Goal: Book appointment/travel/reservation

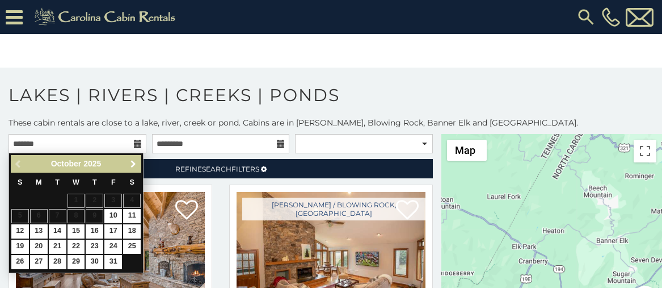
click at [133, 158] on link "Next" at bounding box center [133, 164] width 14 height 14
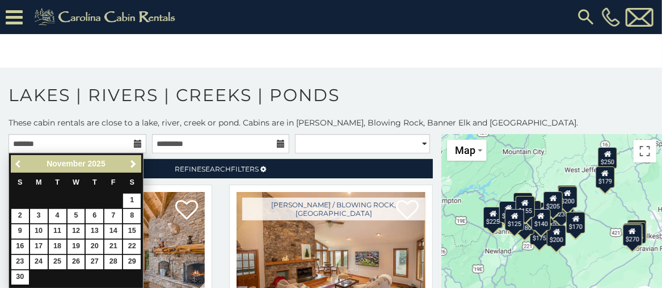
click at [14, 162] on span "Previous" at bounding box center [18, 163] width 9 height 9
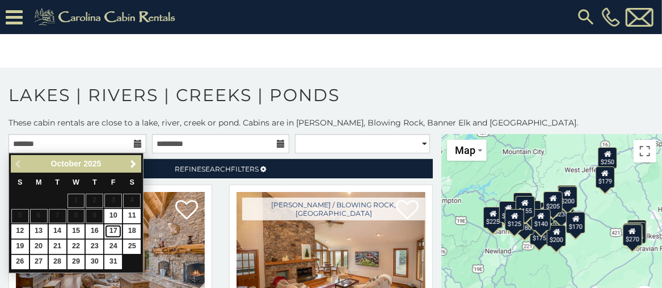
click at [112, 230] on link "17" at bounding box center [113, 231] width 18 height 14
type input "**********"
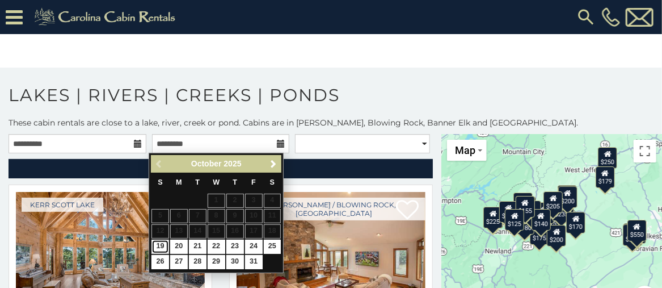
drag, startPoint x: 159, startPoint y: 242, endPoint x: 294, endPoint y: 187, distance: 145.7
click at [159, 242] on link "19" at bounding box center [160, 246] width 18 height 14
type input "**********"
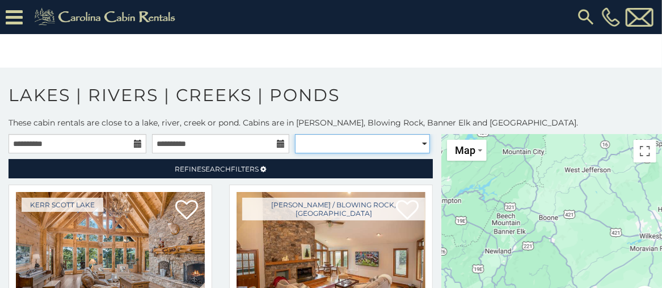
click at [366, 138] on select "**********" at bounding box center [362, 143] width 134 height 19
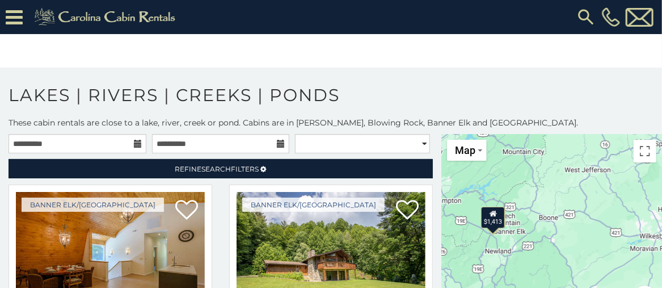
click at [389, 49] on body "**********" at bounding box center [331, 151] width 662 height 302
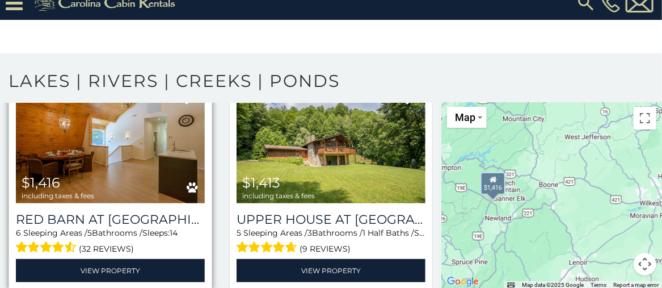
scroll to position [93, 0]
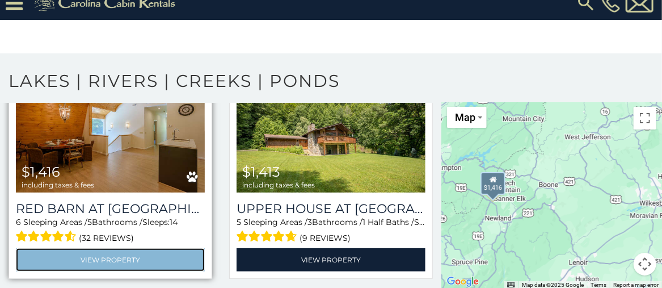
click at [136, 248] on link "View Property" at bounding box center [110, 259] width 189 height 23
click at [121, 256] on link "View Property" at bounding box center [110, 259] width 189 height 23
click at [113, 259] on link "View Property" at bounding box center [110, 259] width 189 height 23
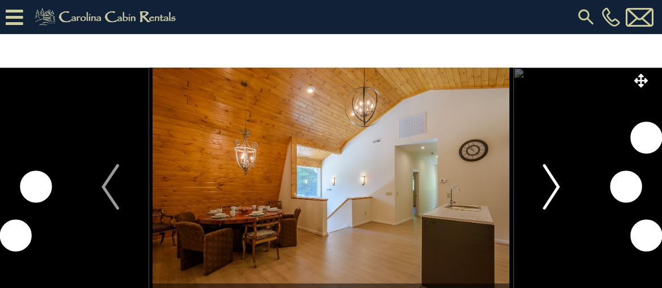
click at [549, 182] on img "Next" at bounding box center [551, 186] width 17 height 45
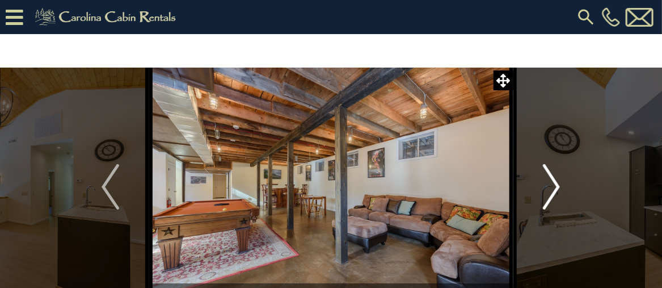
click at [548, 181] on img "Next" at bounding box center [551, 186] width 17 height 45
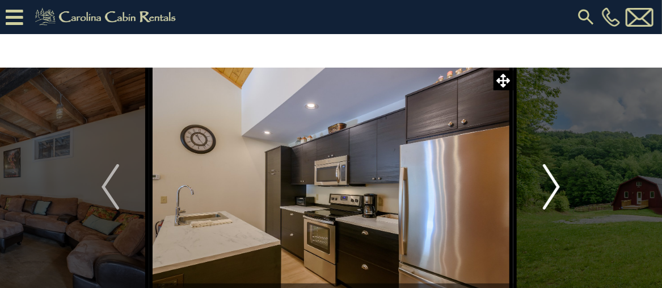
click at [548, 181] on img "Next" at bounding box center [551, 186] width 17 height 45
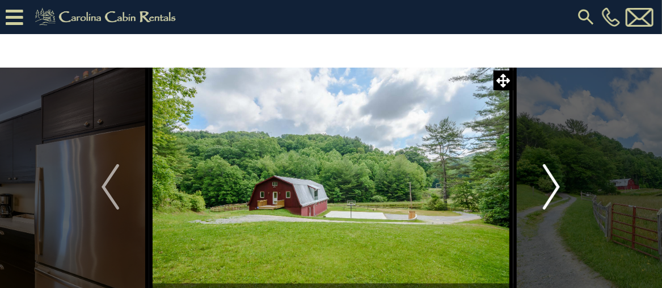
click at [548, 181] on img "Next" at bounding box center [551, 186] width 17 height 45
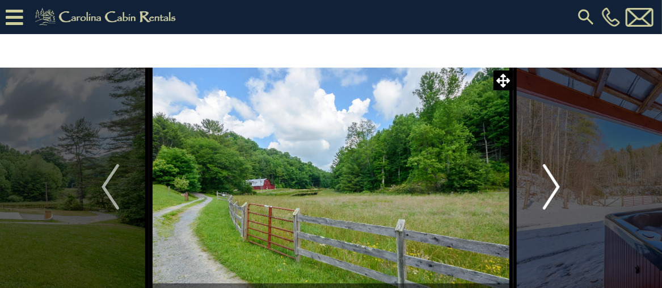
click at [548, 181] on img "Next" at bounding box center [551, 186] width 17 height 45
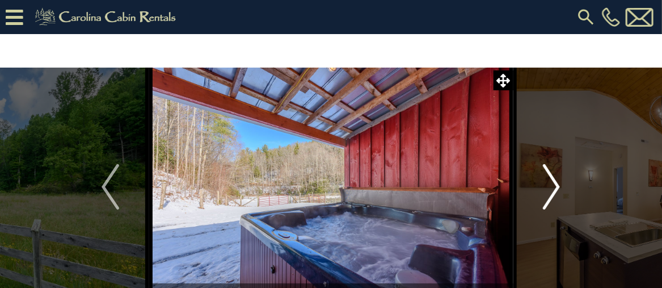
click at [548, 182] on img "Next" at bounding box center [551, 186] width 17 height 45
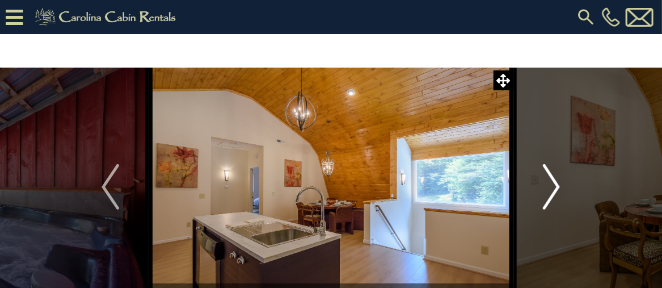
click at [548, 181] on img "Next" at bounding box center [551, 186] width 17 height 45
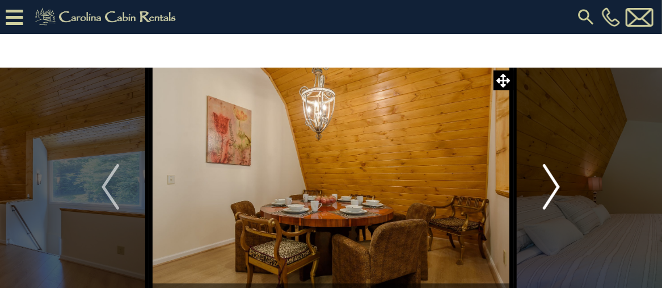
click at [548, 181] on img "Next" at bounding box center [551, 186] width 17 height 45
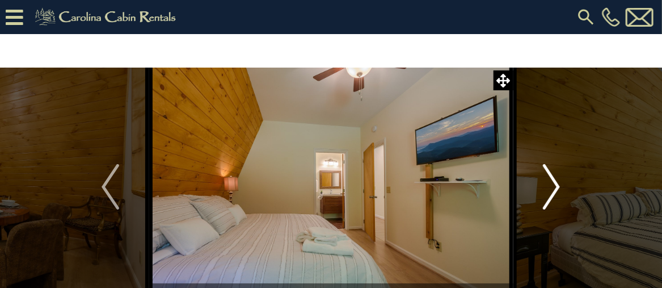
click at [548, 181] on img "Next" at bounding box center [551, 186] width 17 height 45
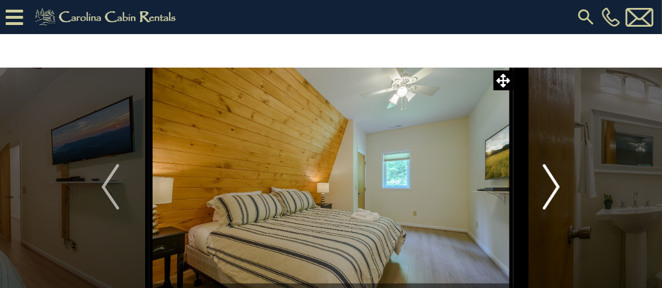
click at [548, 181] on img "Next" at bounding box center [551, 186] width 17 height 45
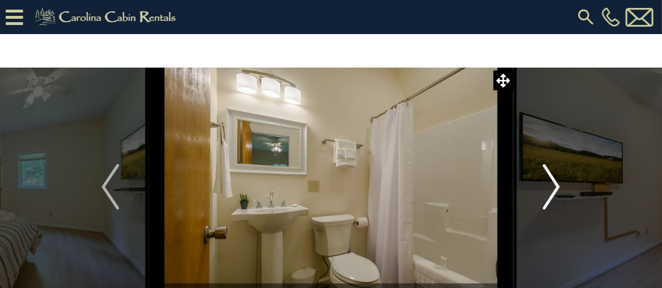
click at [548, 181] on img "Next" at bounding box center [551, 186] width 17 height 45
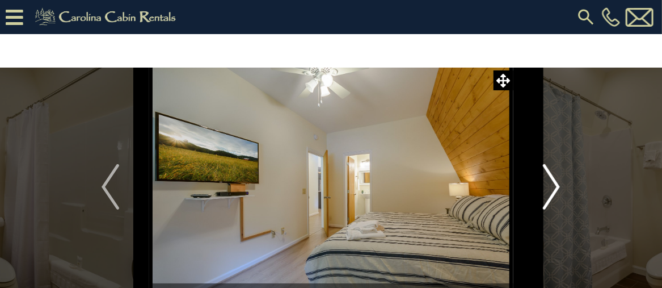
click at [548, 181] on img "Next" at bounding box center [551, 186] width 17 height 45
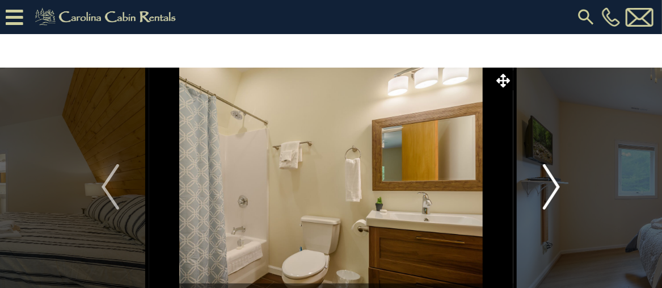
click at [548, 181] on img "Next" at bounding box center [551, 186] width 17 height 45
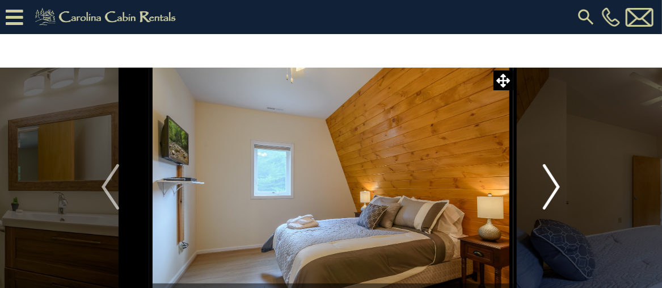
click at [548, 181] on img "Next" at bounding box center [551, 186] width 17 height 45
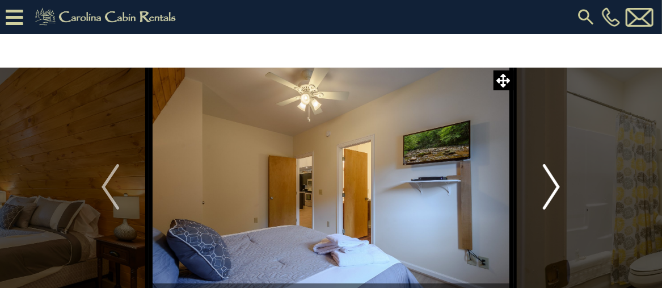
click at [548, 181] on img "Next" at bounding box center [551, 186] width 17 height 45
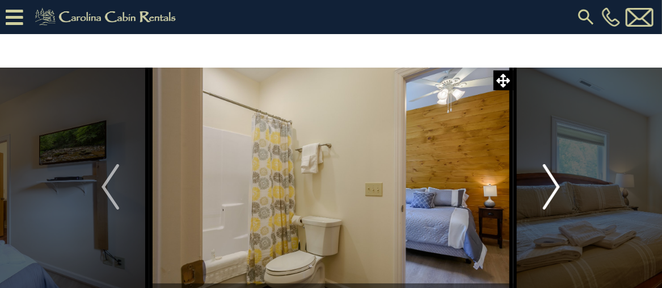
click at [547, 182] on img "Next" at bounding box center [551, 186] width 17 height 45
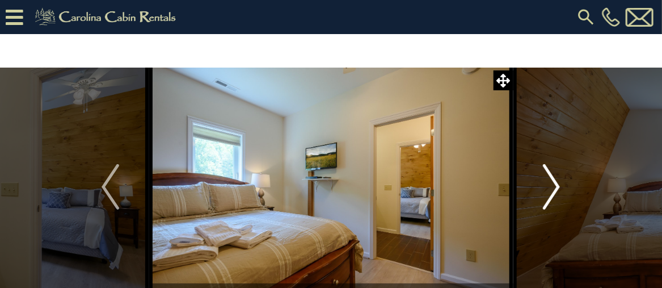
click at [547, 182] on img "Next" at bounding box center [551, 186] width 17 height 45
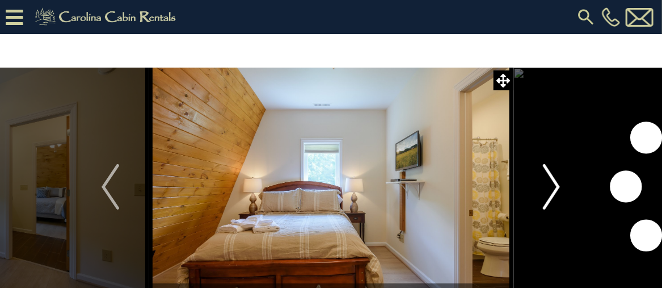
click at [547, 182] on img "Next" at bounding box center [551, 186] width 17 height 45
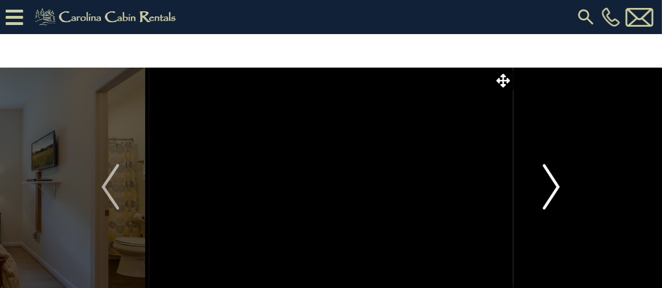
click at [547, 181] on img "Next" at bounding box center [551, 186] width 17 height 45
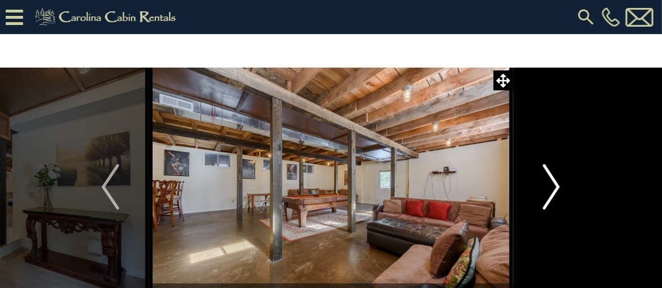
click at [547, 181] on img "Next" at bounding box center [551, 186] width 17 height 45
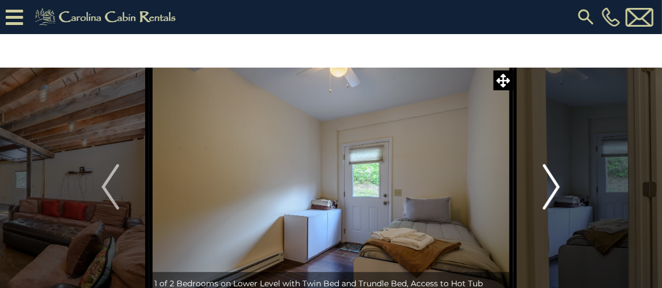
click at [547, 181] on img "Next" at bounding box center [551, 186] width 17 height 45
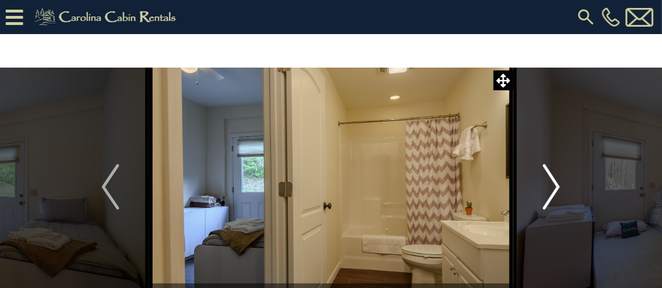
click at [547, 181] on img "Next" at bounding box center [551, 186] width 17 height 45
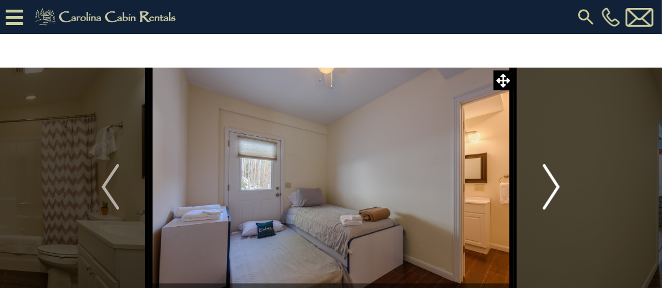
click at [547, 181] on img "Next" at bounding box center [551, 186] width 17 height 45
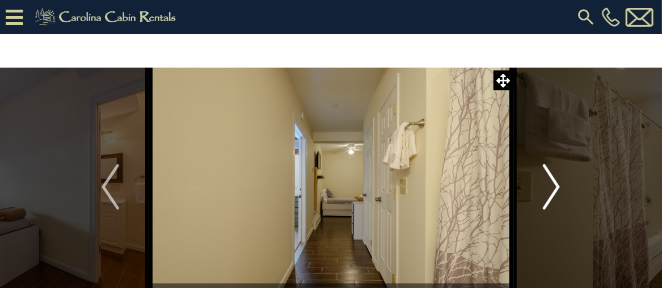
click at [547, 181] on img "Next" at bounding box center [551, 186] width 17 height 45
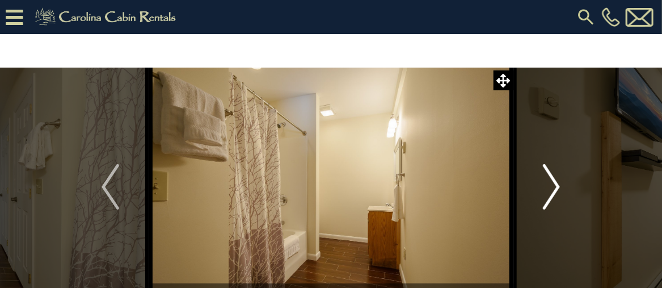
click at [547, 181] on img "Next" at bounding box center [551, 186] width 17 height 45
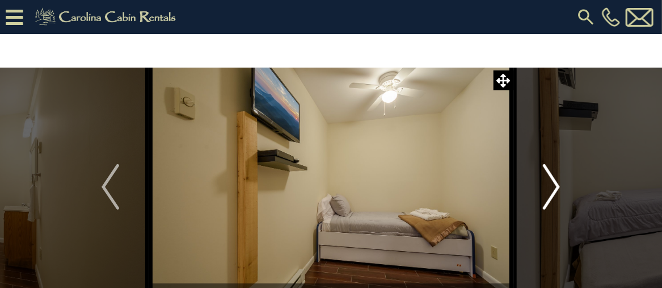
click at [547, 181] on img "Next" at bounding box center [551, 186] width 17 height 45
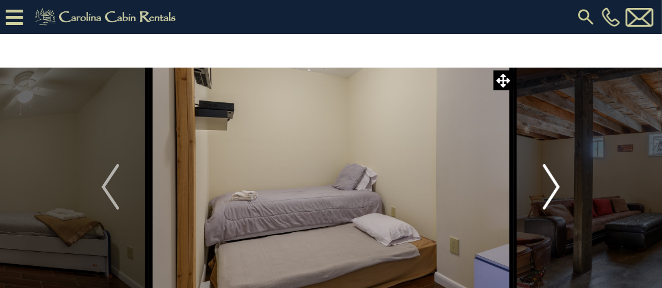
click at [547, 181] on img "Next" at bounding box center [551, 186] width 17 height 45
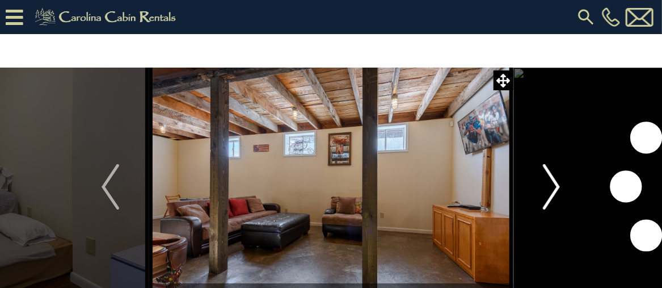
click at [547, 181] on img "Next" at bounding box center [551, 186] width 17 height 45
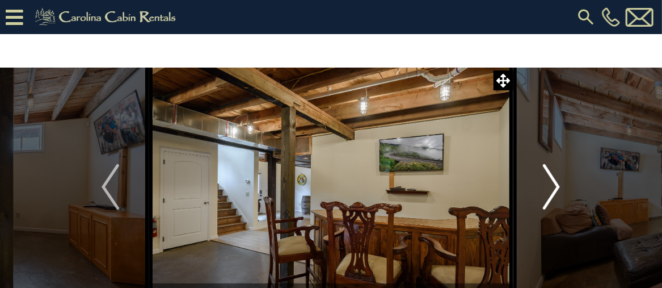
click at [547, 182] on img "Next" at bounding box center [551, 186] width 17 height 45
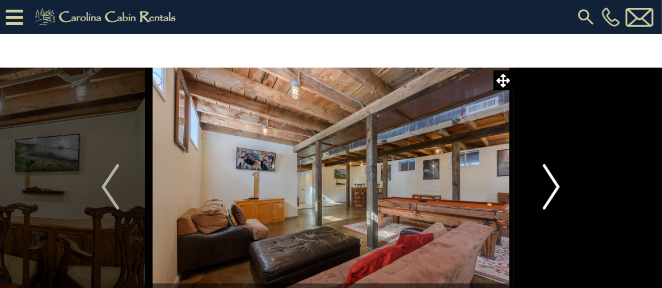
click at [547, 182] on img "Next" at bounding box center [551, 186] width 17 height 45
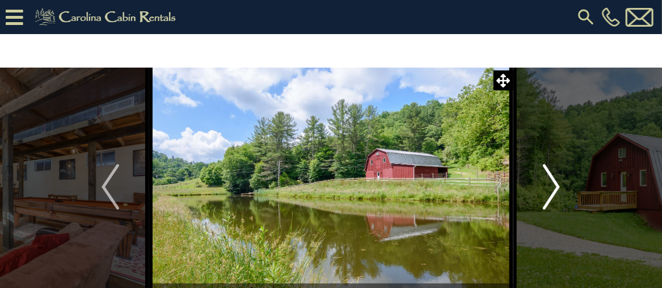
click at [547, 182] on img "Next" at bounding box center [551, 186] width 17 height 45
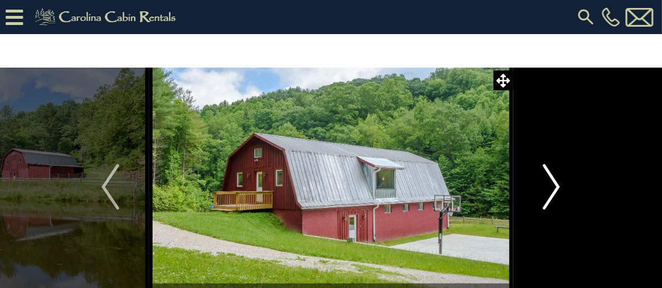
click at [546, 183] on img "Next" at bounding box center [551, 186] width 17 height 45
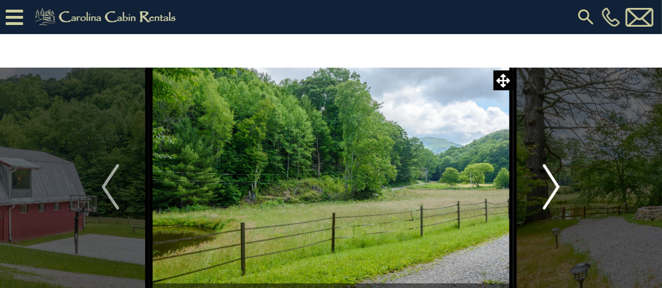
click at [546, 184] on img "Next" at bounding box center [551, 186] width 17 height 45
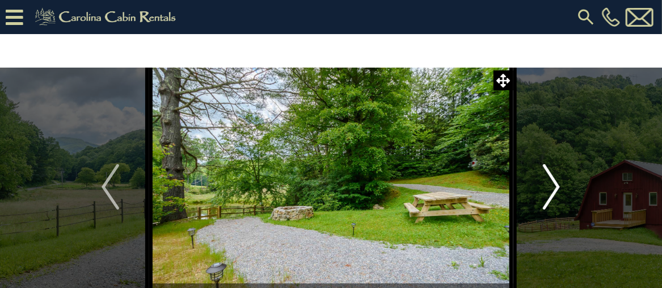
click at [545, 184] on img "Next" at bounding box center [551, 186] width 17 height 45
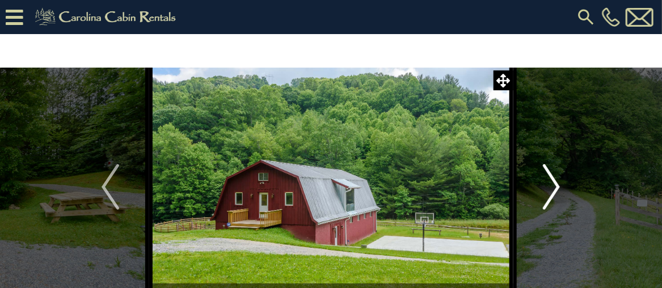
click at [545, 184] on img "Next" at bounding box center [551, 186] width 17 height 45
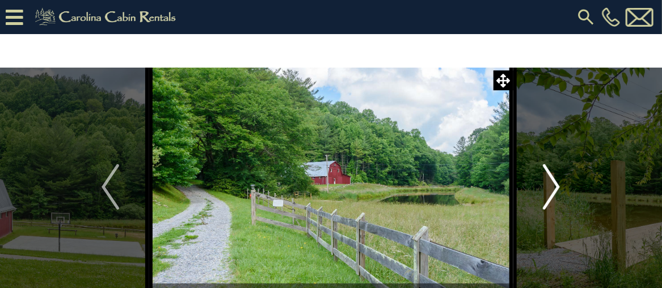
click at [545, 185] on img "Next" at bounding box center [551, 186] width 17 height 45
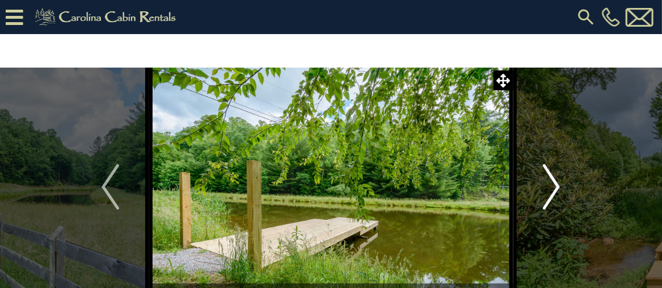
click at [545, 185] on img "Next" at bounding box center [551, 186] width 17 height 45
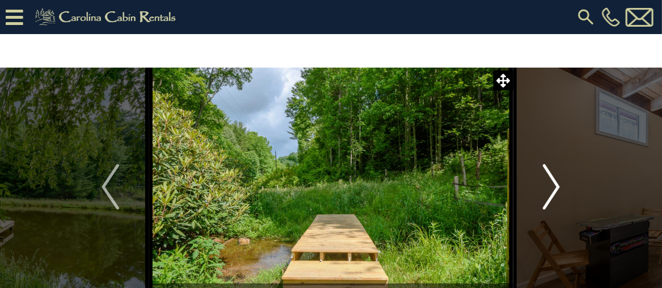
click at [545, 185] on img "Next" at bounding box center [551, 186] width 17 height 45
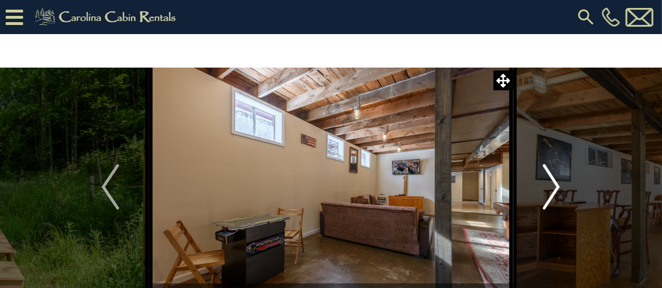
click at [544, 185] on img "Next" at bounding box center [551, 186] width 17 height 45
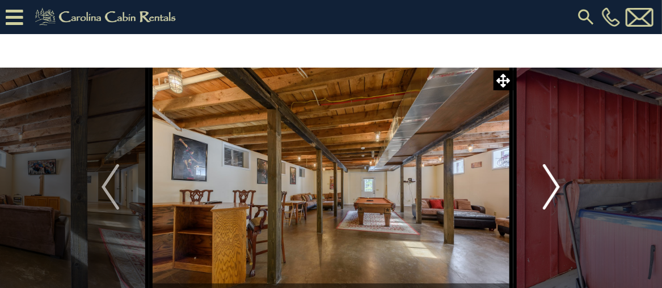
click at [544, 185] on img "Next" at bounding box center [551, 186] width 17 height 45
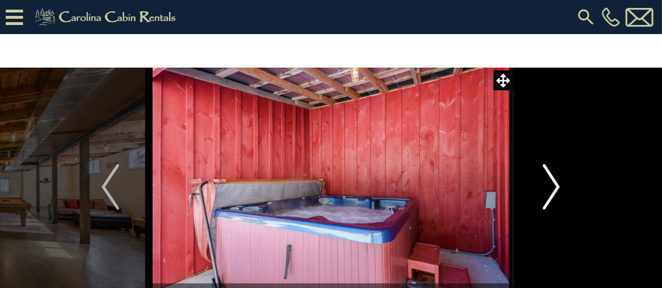
click at [544, 185] on img "Next" at bounding box center [551, 186] width 17 height 45
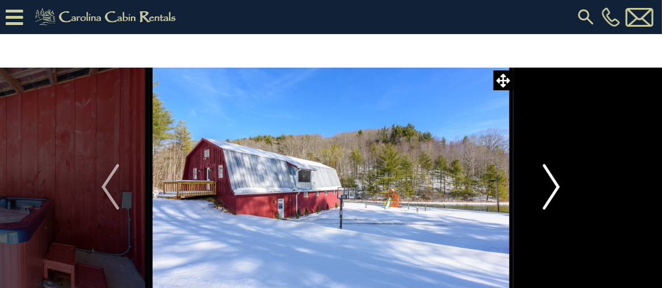
click at [544, 185] on img "Next" at bounding box center [551, 186] width 17 height 45
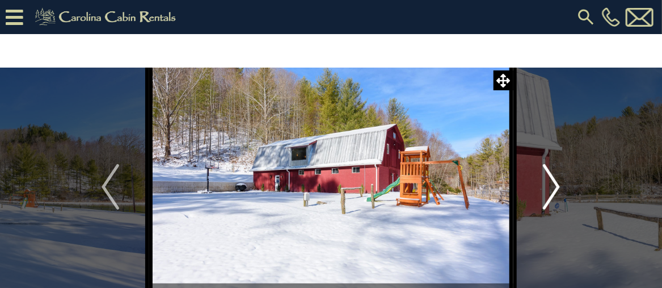
click at [544, 185] on img "Next" at bounding box center [551, 186] width 17 height 45
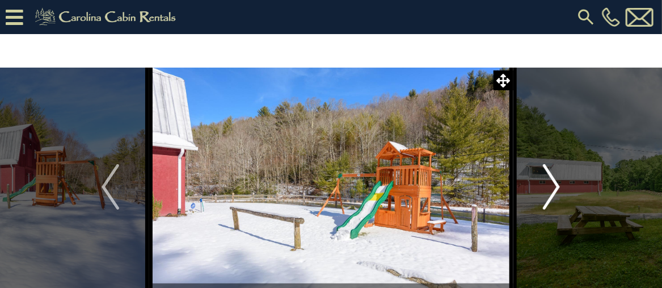
click at [544, 185] on img "Next" at bounding box center [551, 186] width 17 height 45
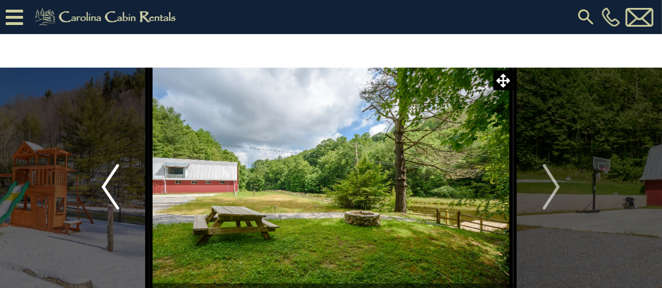
click at [87, 187] on button "Previous" at bounding box center [109, 186] width 77 height 238
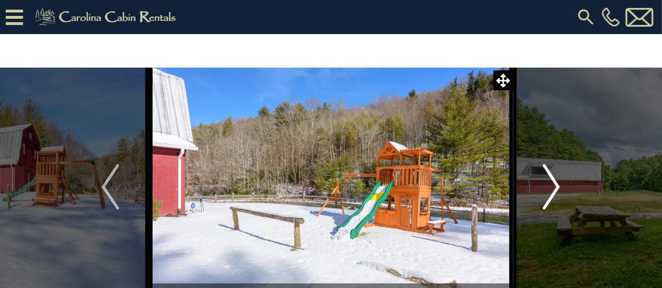
click at [551, 183] on img "Next" at bounding box center [551, 186] width 17 height 45
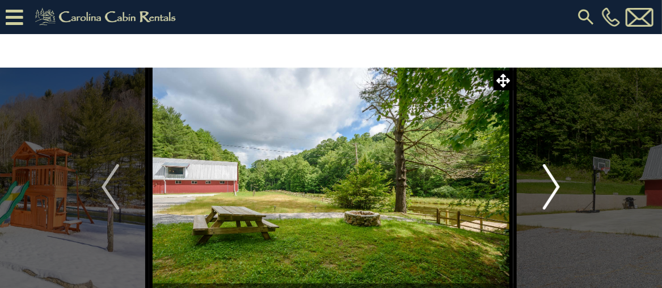
click at [551, 183] on img "Next" at bounding box center [551, 186] width 17 height 45
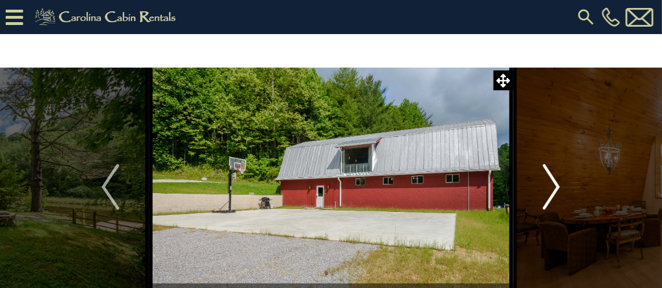
click at [551, 183] on img "Next" at bounding box center [551, 186] width 17 height 45
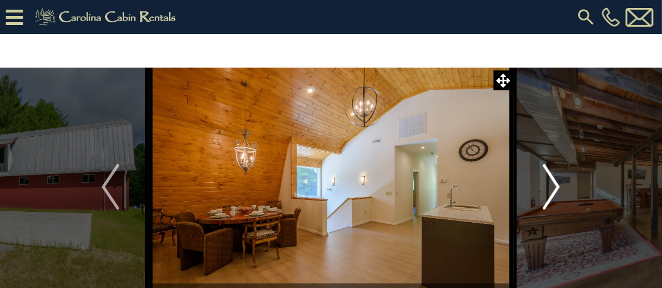
click at [551, 183] on img "Next" at bounding box center [551, 186] width 17 height 45
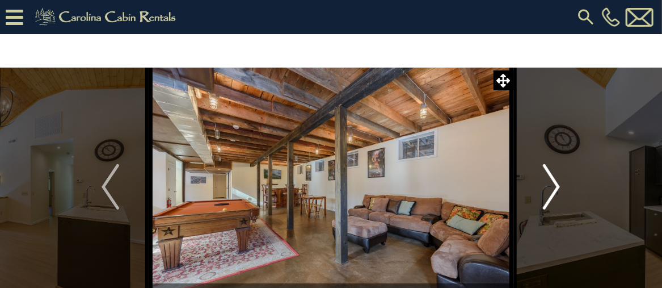
click at [551, 184] on img "Next" at bounding box center [551, 186] width 17 height 45
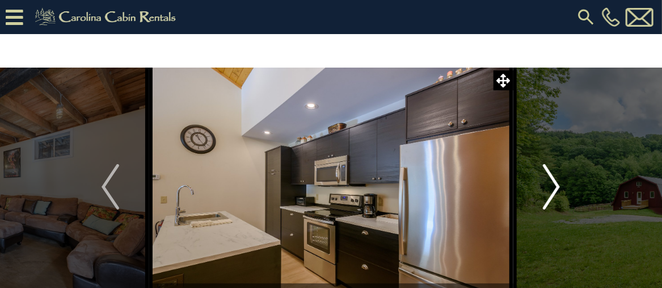
click at [551, 184] on img "Next" at bounding box center [551, 186] width 17 height 45
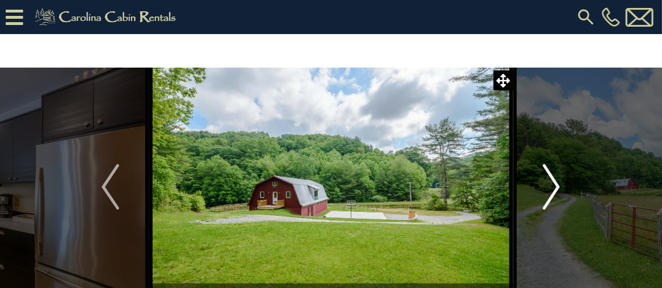
click at [551, 184] on img "Next" at bounding box center [551, 186] width 17 height 45
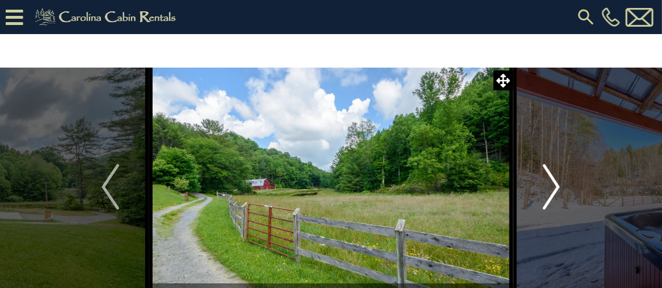
click at [551, 184] on img "Next" at bounding box center [551, 186] width 17 height 45
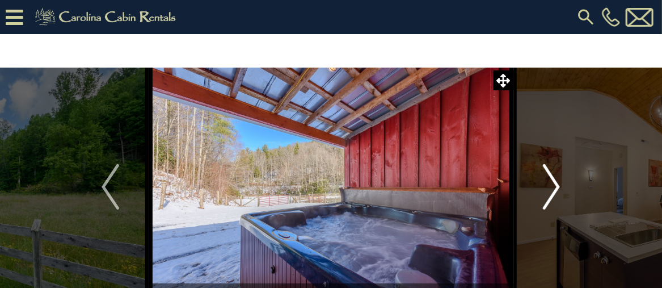
click at [551, 184] on img "Next" at bounding box center [551, 186] width 17 height 45
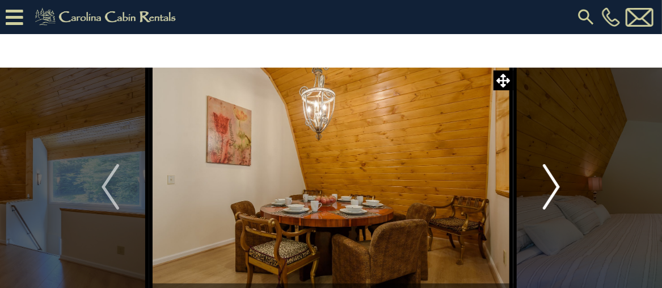
click at [551, 184] on img "Next" at bounding box center [551, 186] width 17 height 45
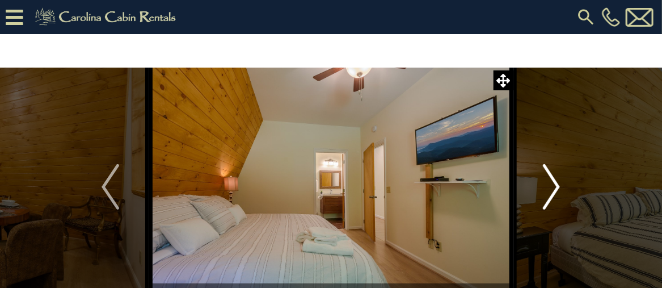
click at [549, 187] on img "Next" at bounding box center [551, 186] width 17 height 45
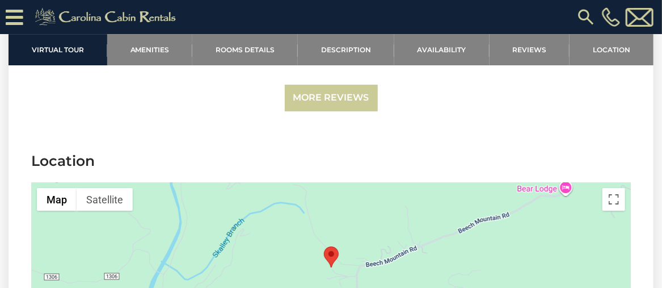
scroll to position [3176, 0]
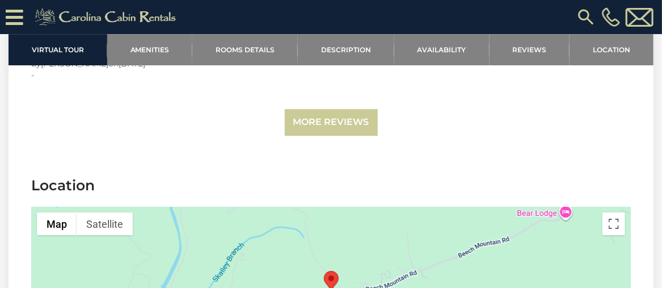
click at [324, 270] on area "Red Barn at Tiffanys Estate" at bounding box center [324, 270] width 0 height 0
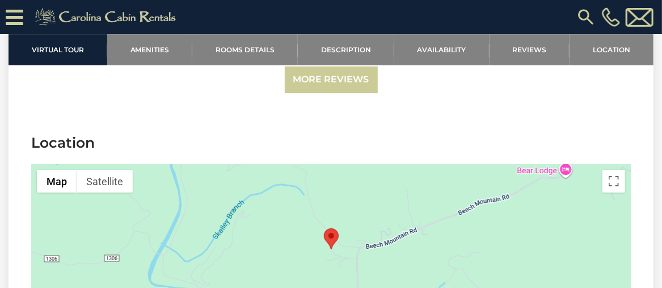
scroll to position [3232, 0]
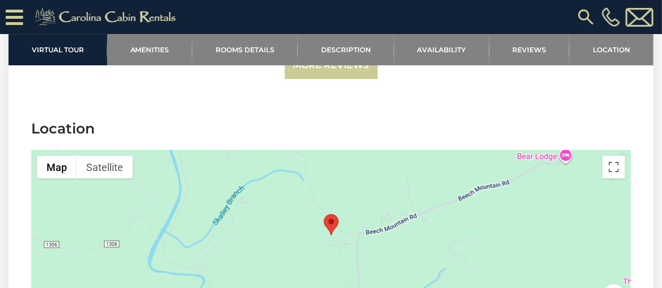
click at [324, 214] on area "Red Barn at Tiffanys Estate" at bounding box center [324, 214] width 0 height 0
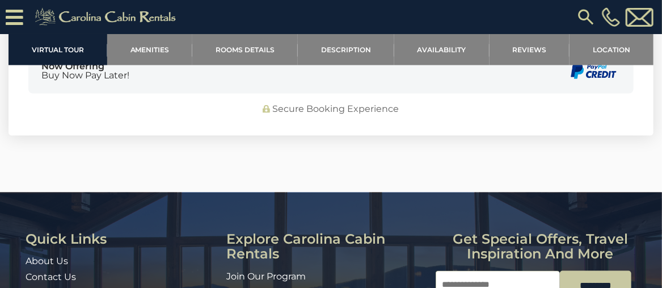
scroll to position [4169, 0]
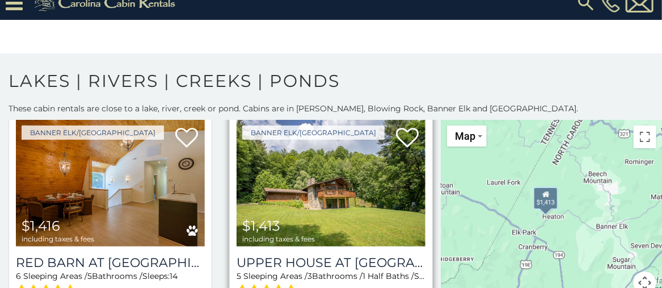
scroll to position [93, 0]
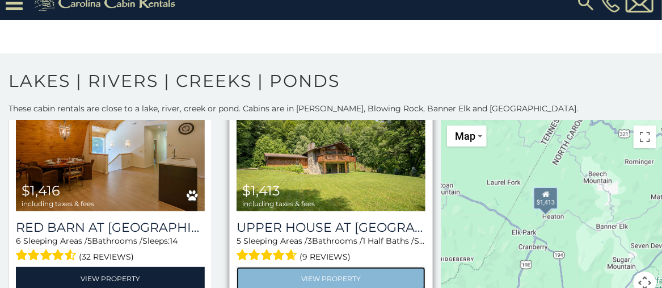
click at [317, 270] on link "View Property" at bounding box center [330, 278] width 189 height 23
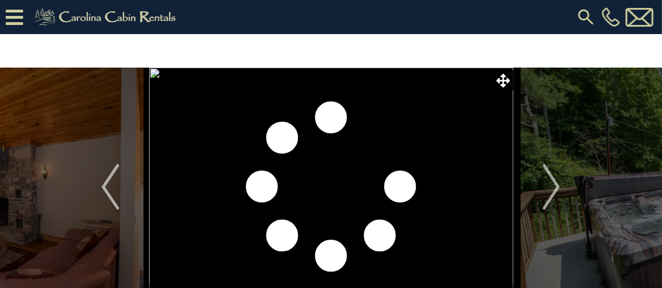
click at [554, 183] on img "Next" at bounding box center [551, 186] width 17 height 45
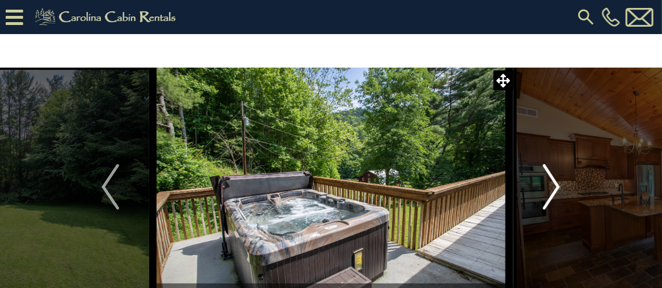
click at [553, 183] on img "Next" at bounding box center [551, 186] width 17 height 45
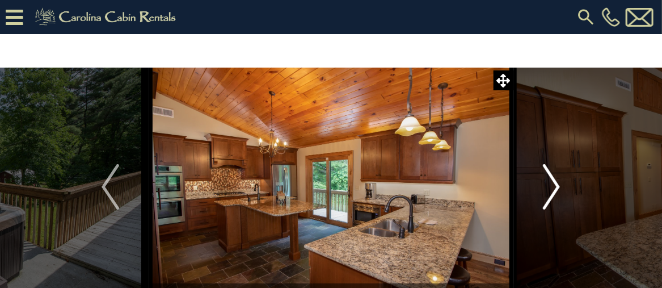
click at [553, 183] on img "Next" at bounding box center [551, 186] width 17 height 45
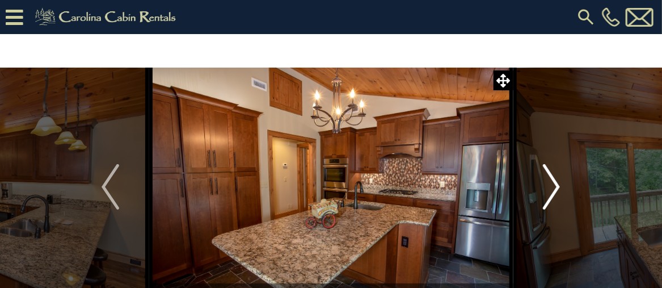
click at [552, 180] on img "Next" at bounding box center [551, 186] width 17 height 45
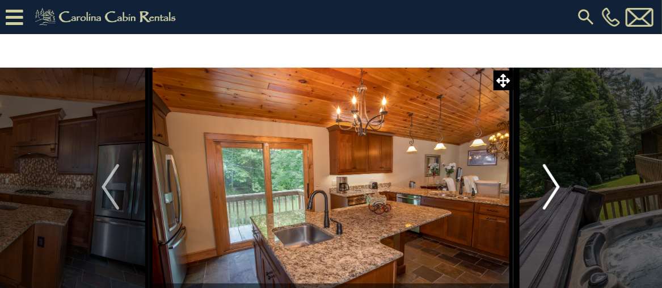
click at [552, 180] on img "Next" at bounding box center [551, 186] width 17 height 45
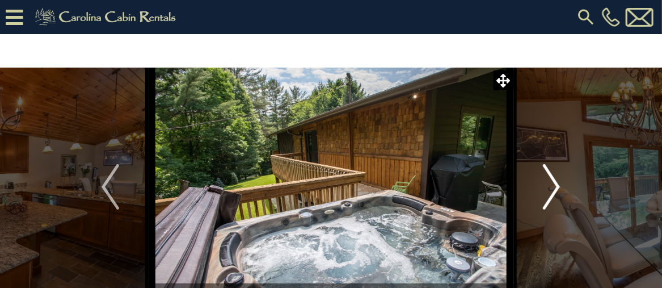
click at [552, 180] on img "Next" at bounding box center [551, 186] width 17 height 45
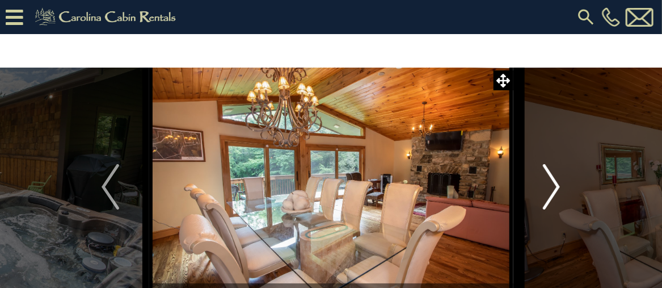
click at [552, 180] on img "Next" at bounding box center [551, 186] width 17 height 45
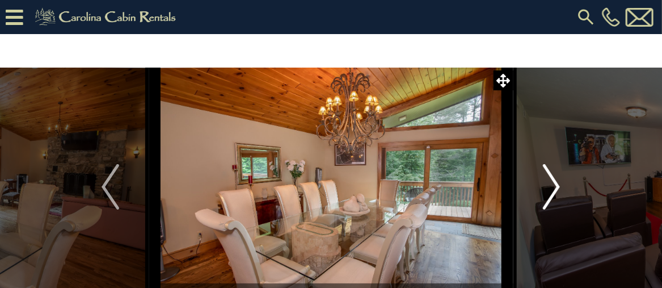
click at [552, 179] on img "Next" at bounding box center [551, 186] width 17 height 45
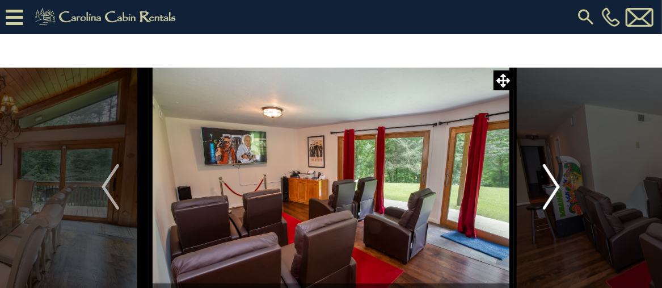
click at [552, 179] on img "Next" at bounding box center [551, 186] width 17 height 45
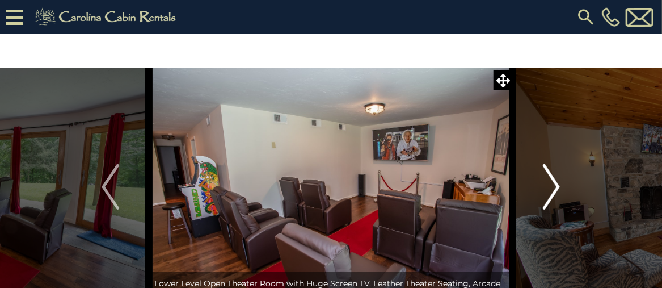
click at [552, 179] on img "Next" at bounding box center [551, 186] width 17 height 45
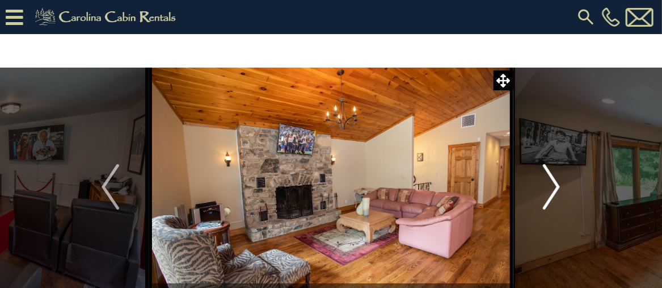
click at [552, 179] on img "Next" at bounding box center [551, 186] width 17 height 45
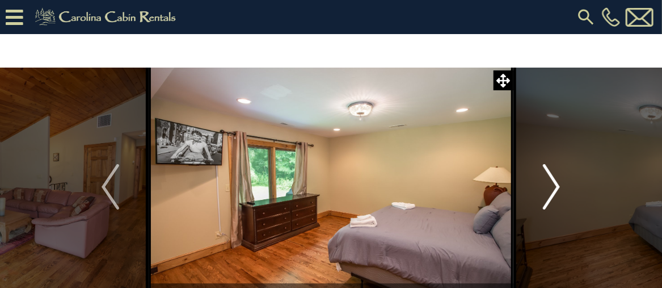
click at [552, 179] on img "Next" at bounding box center [551, 186] width 17 height 45
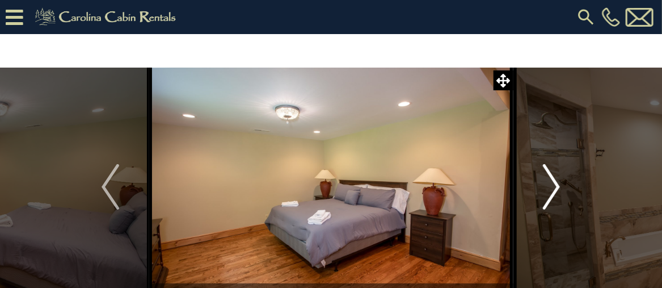
click at [552, 178] on img "Next" at bounding box center [551, 186] width 17 height 45
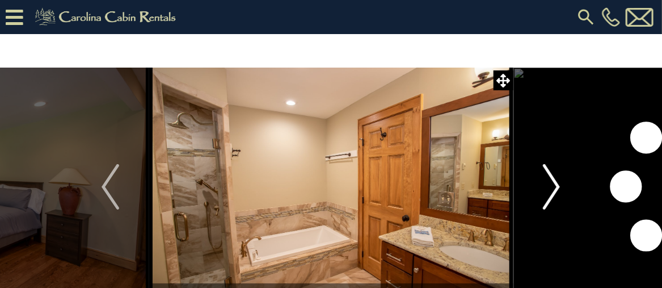
click at [552, 179] on img "Next" at bounding box center [551, 186] width 17 height 45
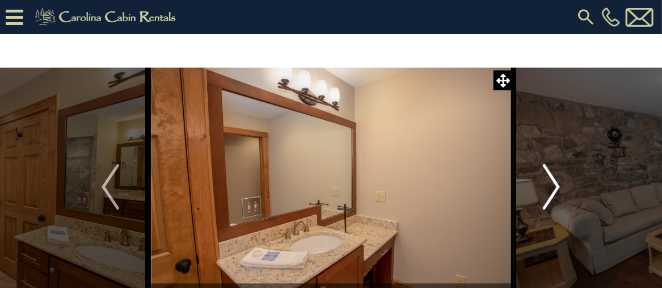
click at [552, 179] on img "Next" at bounding box center [551, 186] width 17 height 45
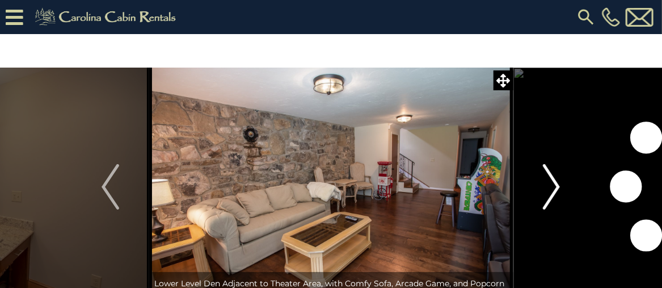
click at [552, 180] on img "Next" at bounding box center [551, 186] width 17 height 45
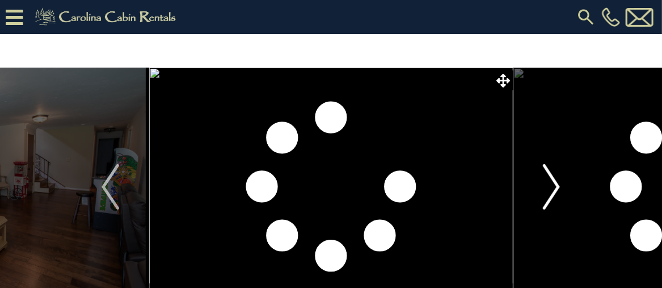
click at [552, 180] on img "Next" at bounding box center [551, 186] width 17 height 45
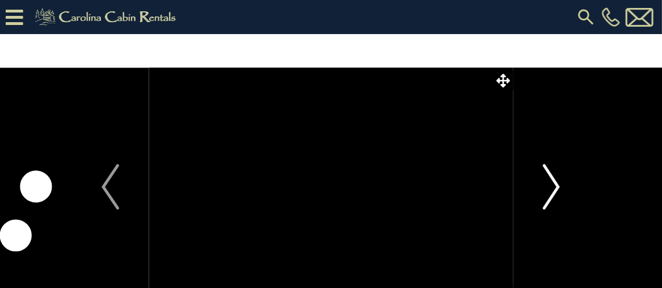
click at [552, 180] on img "Next" at bounding box center [551, 186] width 17 height 45
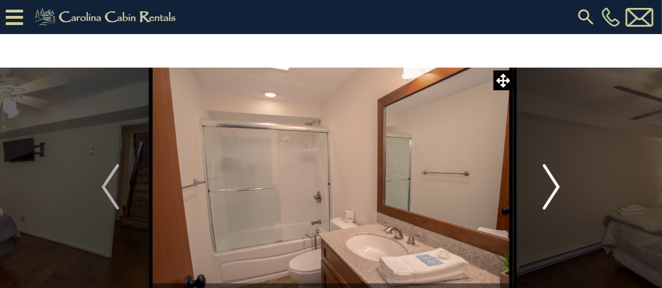
click at [552, 178] on img "Next" at bounding box center [551, 186] width 17 height 45
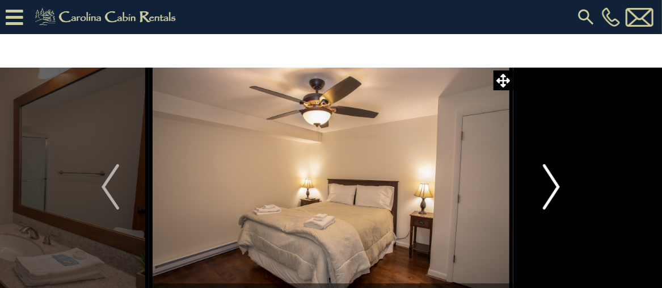
click at [552, 177] on img "Next" at bounding box center [551, 186] width 17 height 45
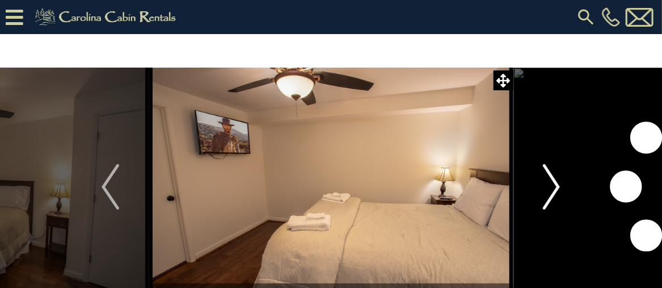
click at [552, 177] on img "Next" at bounding box center [551, 186] width 17 height 45
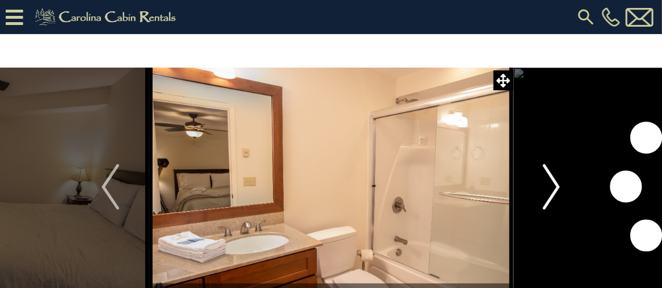
click at [551, 179] on img "Next" at bounding box center [551, 186] width 17 height 45
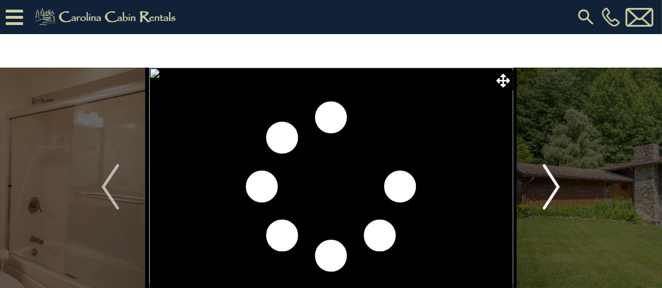
click at [551, 179] on img "Next" at bounding box center [551, 186] width 17 height 45
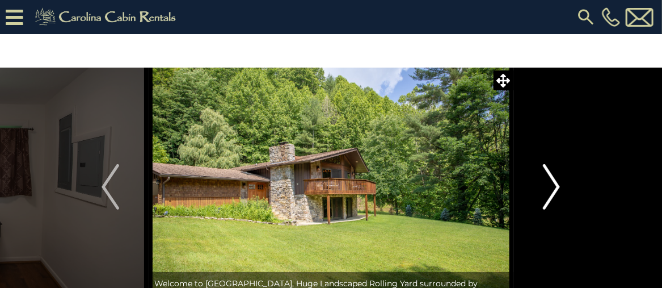
click at [551, 180] on img "Next" at bounding box center [551, 186] width 17 height 45
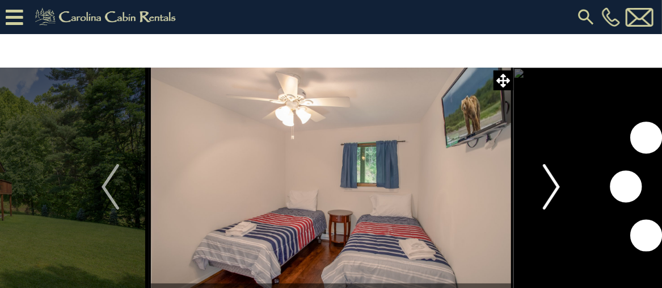
click at [551, 180] on img "Next" at bounding box center [551, 186] width 17 height 45
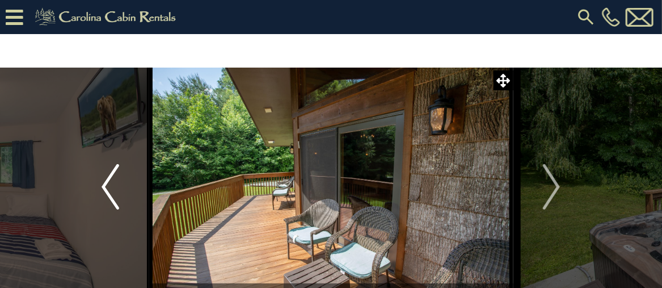
click at [114, 196] on img "Previous" at bounding box center [110, 186] width 17 height 45
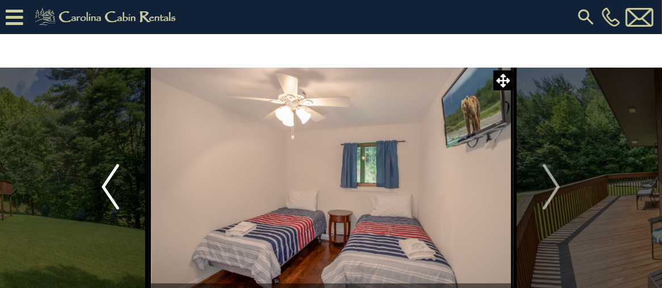
click at [111, 197] on img "Previous" at bounding box center [110, 186] width 17 height 45
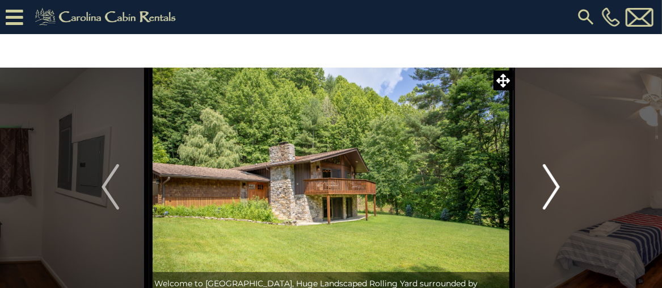
click at [551, 184] on img "Next" at bounding box center [551, 186] width 17 height 45
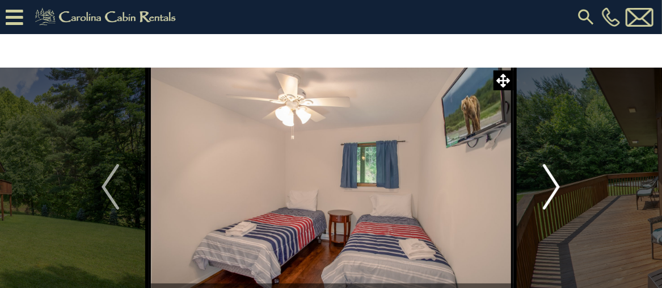
click at [551, 184] on img "Next" at bounding box center [551, 186] width 17 height 45
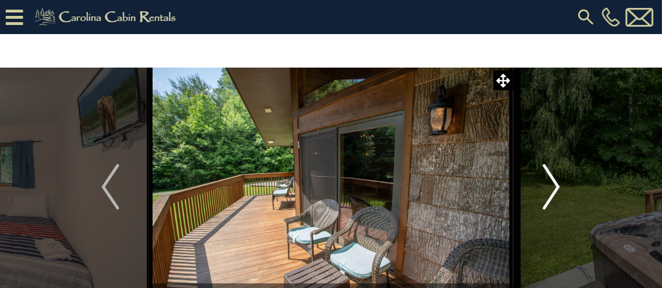
click at [551, 185] on img "Next" at bounding box center [551, 186] width 17 height 45
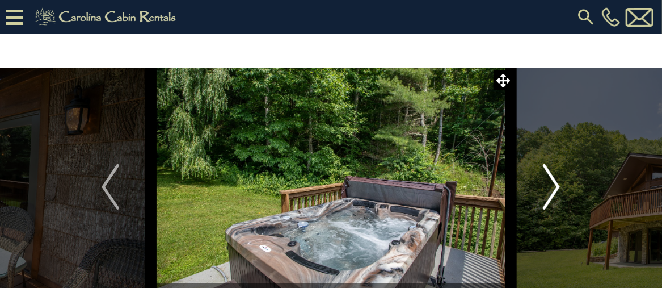
click at [549, 187] on img "Next" at bounding box center [551, 186] width 17 height 45
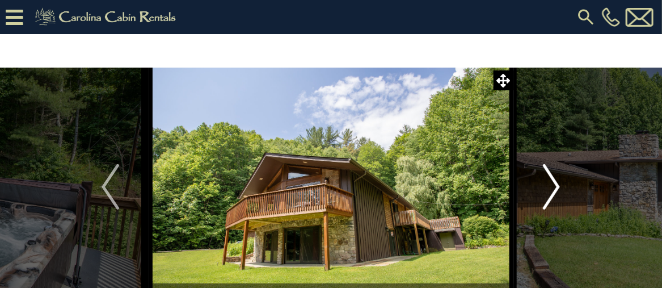
click at [549, 187] on img "Next" at bounding box center [551, 186] width 17 height 45
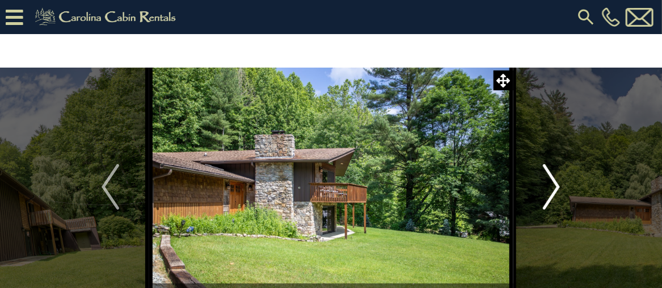
click at [549, 187] on img "Next" at bounding box center [551, 186] width 17 height 45
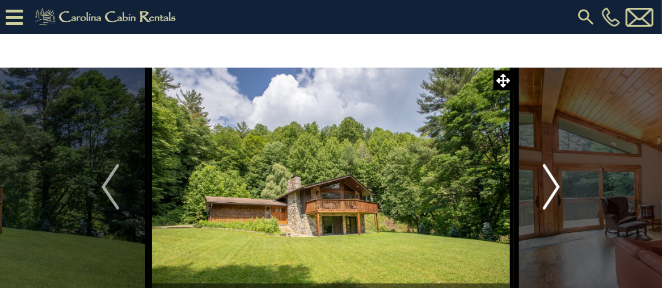
click at [549, 187] on img "Next" at bounding box center [551, 186] width 17 height 45
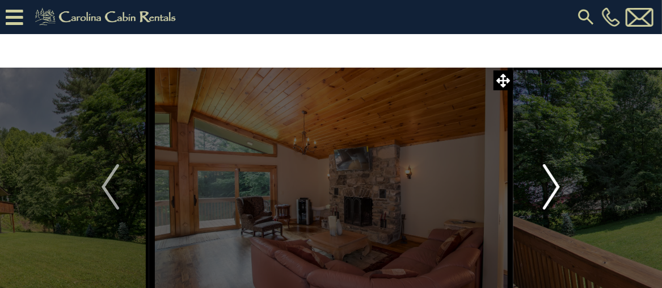
click at [549, 187] on img "Next" at bounding box center [551, 186] width 17 height 45
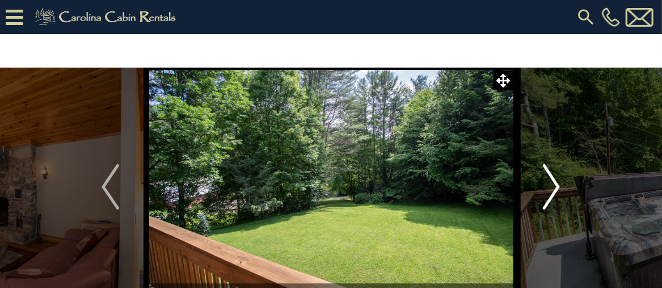
click at [549, 187] on img "Next" at bounding box center [551, 186] width 17 height 45
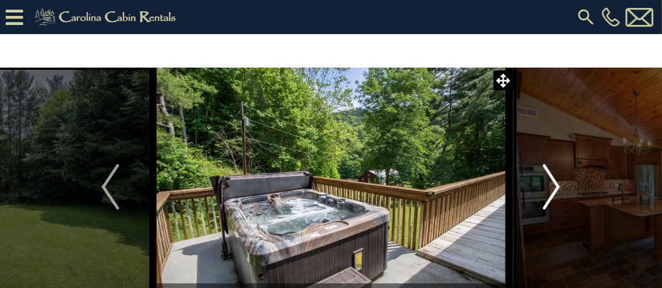
click at [549, 187] on img "Next" at bounding box center [551, 186] width 17 height 45
